Goal: Check status: Check status

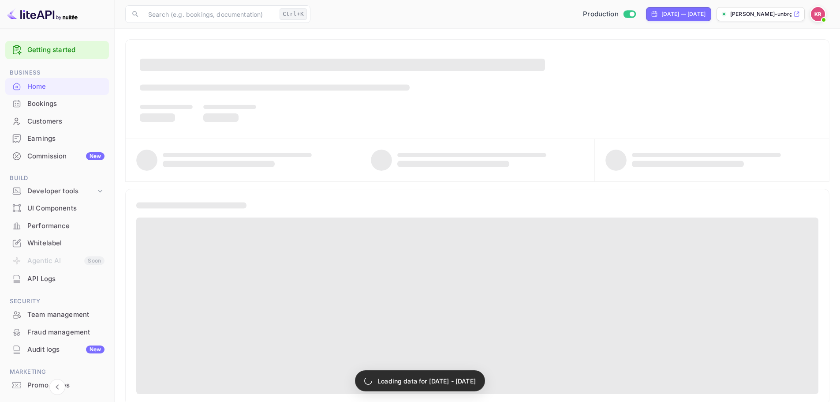
click at [69, 104] on div "Bookings" at bounding box center [65, 104] width 77 height 10
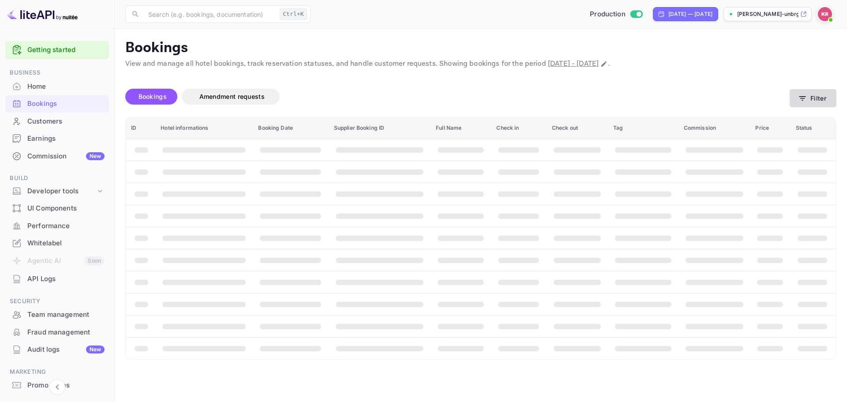
click at [804, 97] on icon "button" at bounding box center [802, 98] width 9 height 9
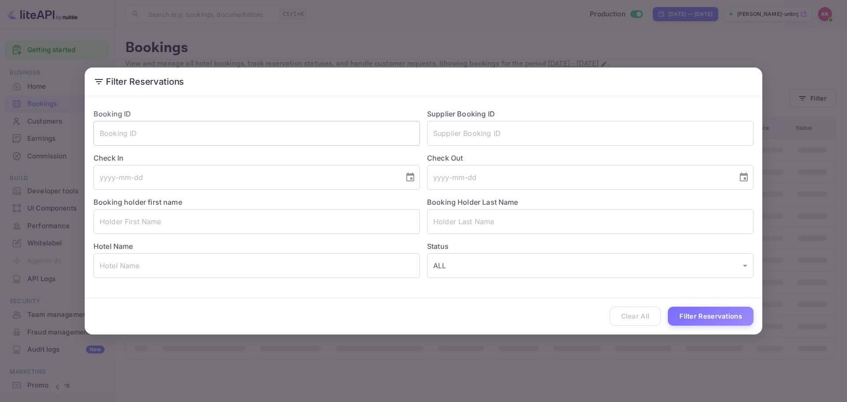
click at [190, 132] on input "text" at bounding box center [256, 133] width 326 height 25
paste input "PmgFIbQ07"
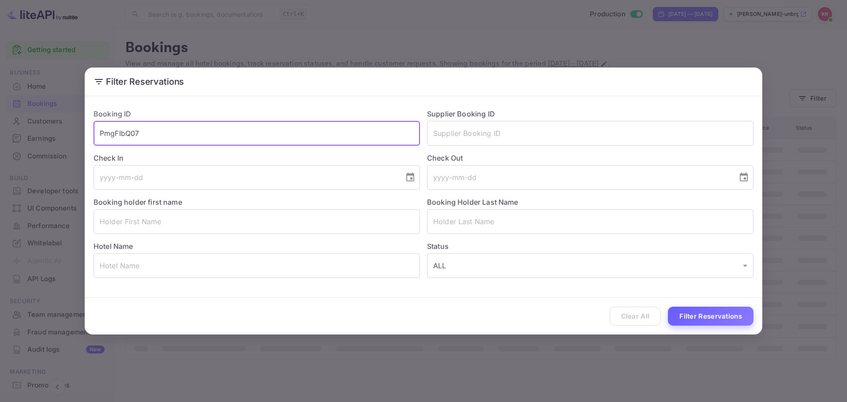
type input "PmgFIbQ07"
click at [705, 312] on button "Filter Reservations" at bounding box center [711, 315] width 86 height 19
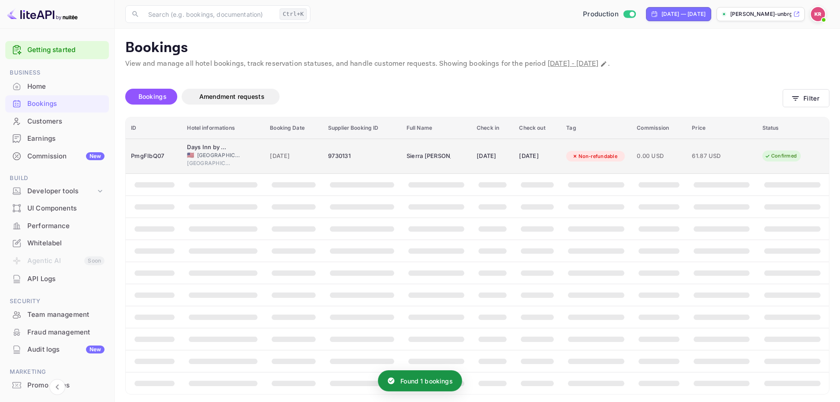
click at [516, 155] on td "[DATE]" at bounding box center [537, 155] width 47 height 35
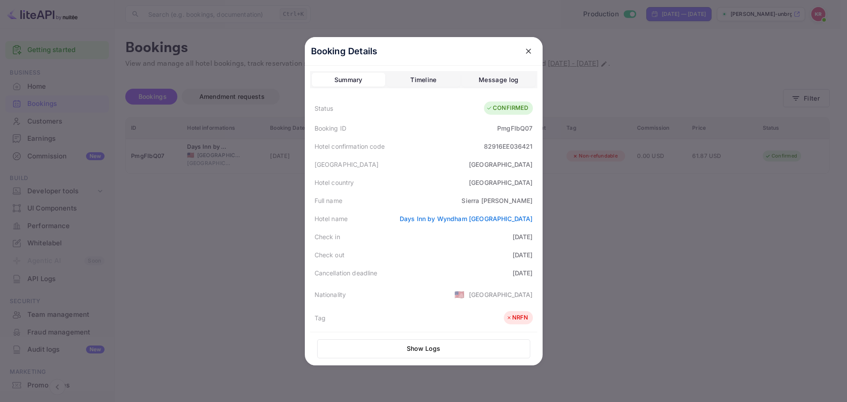
drag, startPoint x: 167, startPoint y: 258, endPoint x: 195, endPoint y: 250, distance: 29.2
click at [167, 258] on div at bounding box center [423, 201] width 847 height 402
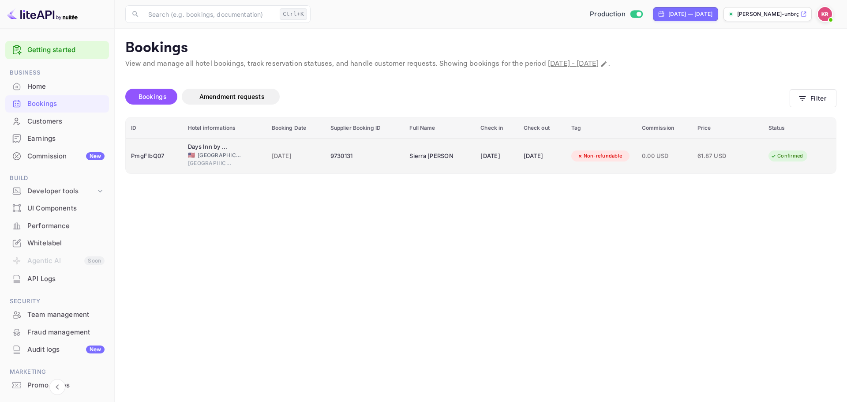
click at [348, 157] on div "9730131" at bounding box center [364, 156] width 69 height 14
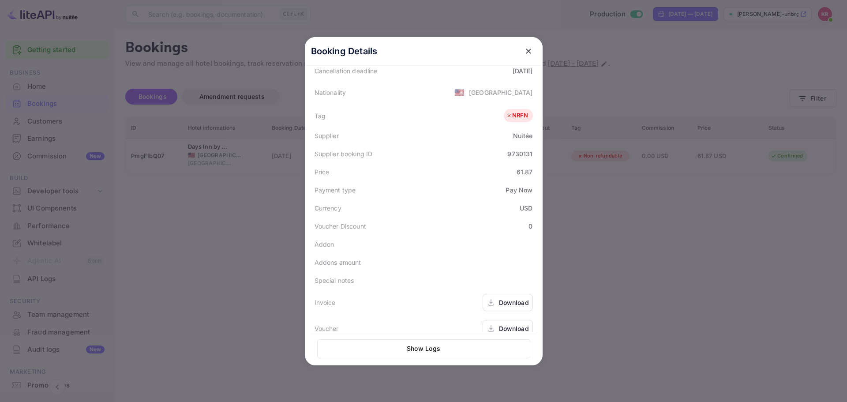
scroll to position [215, 0]
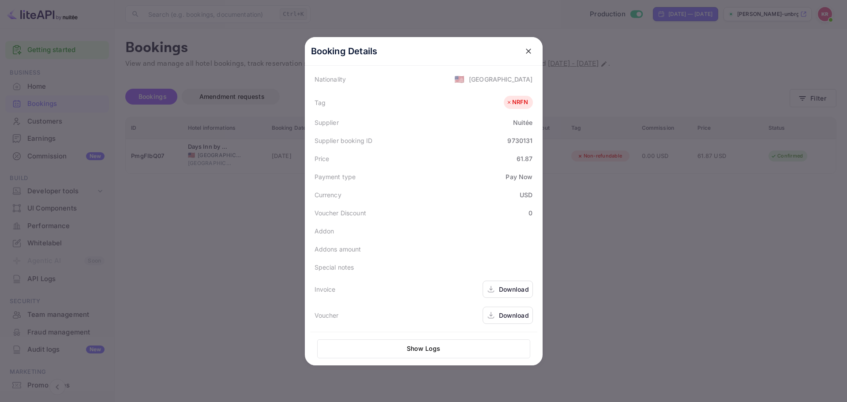
click at [520, 51] on button "close" at bounding box center [528, 51] width 16 height 16
